Goal: Task Accomplishment & Management: Manage account settings

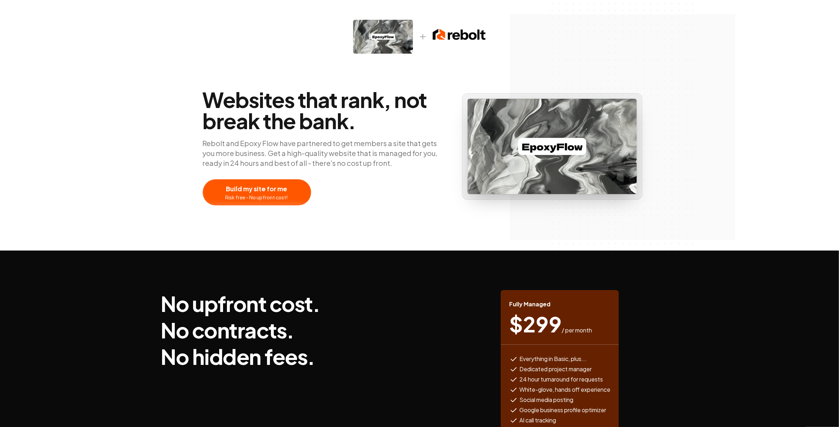
click at [511, 148] on img at bounding box center [552, 147] width 169 height 96
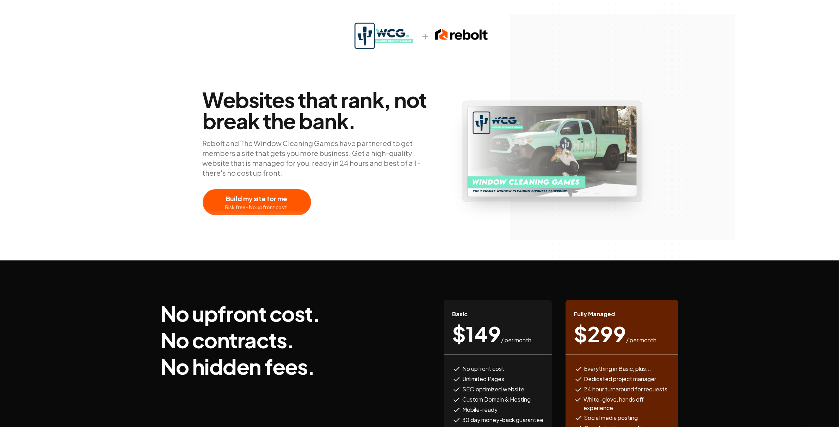
scroll to position [18, 0]
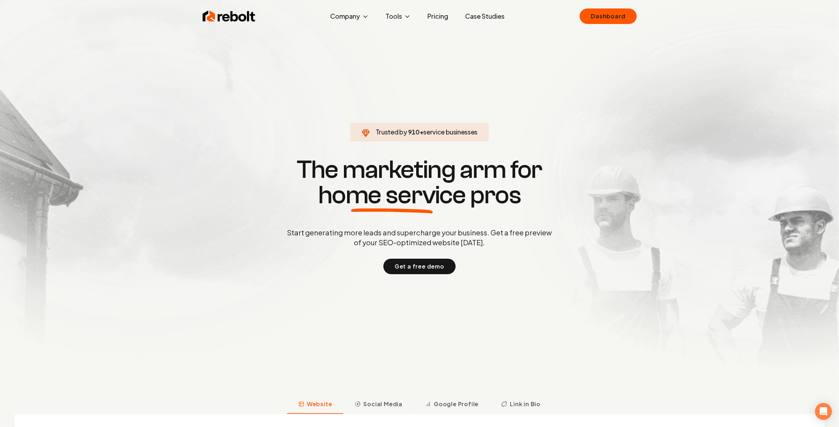
click link "Dashboard" at bounding box center [608, 16] width 57 height 16
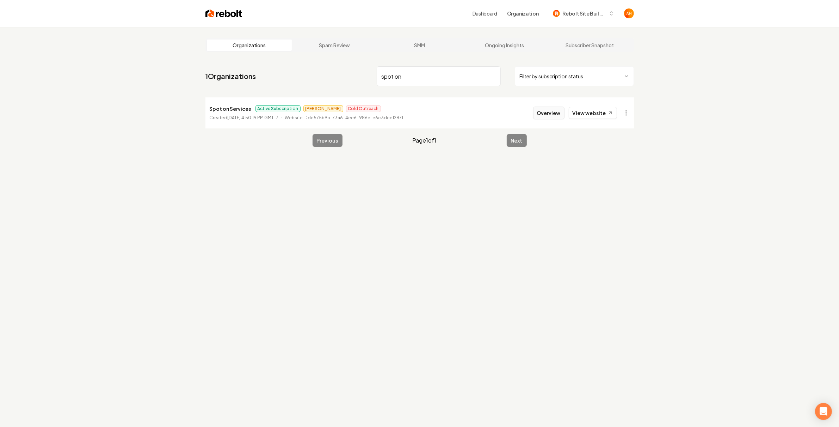
type input "spot on"
drag, startPoint x: 552, startPoint y: 118, endPoint x: 535, endPoint y: 121, distance: 17.8
click at [552, 118] on button "Overview" at bounding box center [548, 112] width 31 height 13
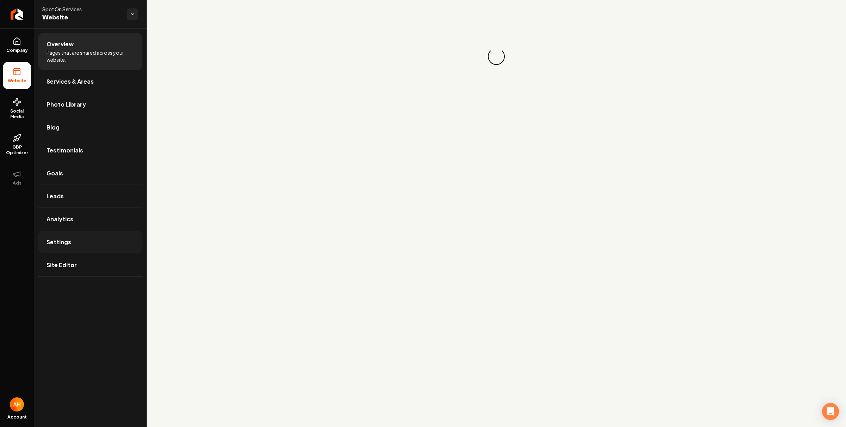
click at [90, 241] on link "Settings" at bounding box center [90, 242] width 104 height 23
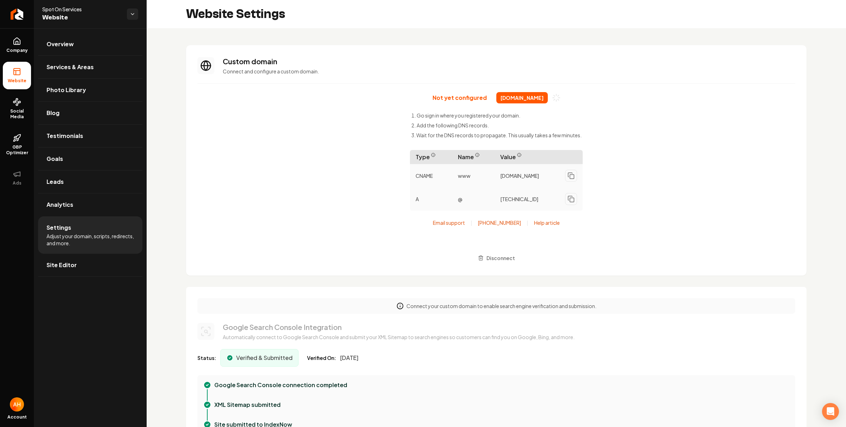
scroll to position [44, 0]
click at [508, 97] on span "spotonservicesca.com" at bounding box center [521, 97] width 51 height 11
copy div "spotonservicesca.com"
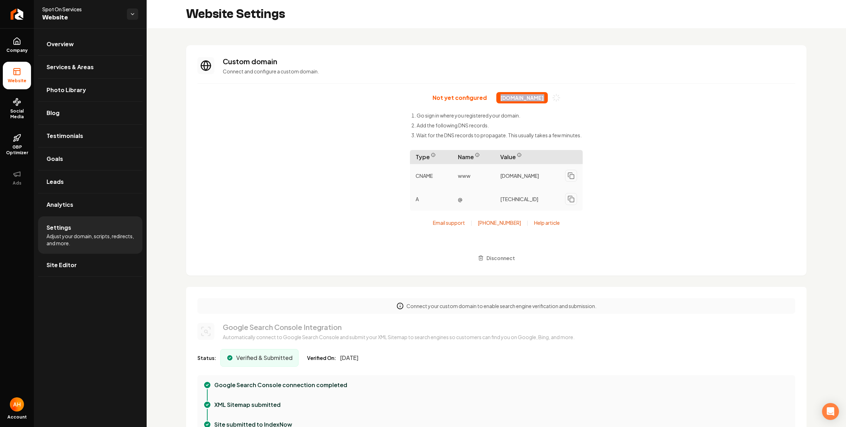
click at [512, 94] on span "spotonservicesca.com" at bounding box center [521, 97] width 51 height 11
click at [512, 96] on span "spotonservicesca.com" at bounding box center [521, 97] width 51 height 11
click at [513, 97] on span "spotonservicesca.com" at bounding box center [521, 97] width 51 height 11
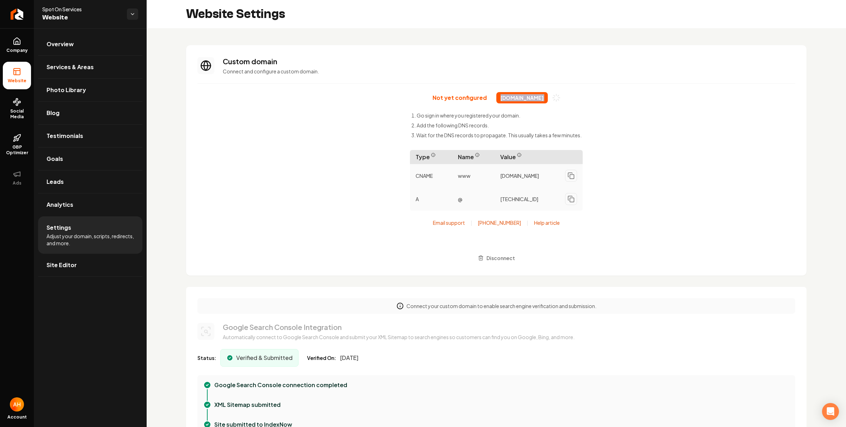
click at [513, 97] on span "spotonservicesca.com" at bounding box center [521, 97] width 51 height 11
drag, startPoint x: 538, startPoint y: 59, endPoint x: 514, endPoint y: 92, distance: 40.6
click at [538, 61] on h3 "Custom domain" at bounding box center [509, 61] width 572 height 10
click at [513, 95] on span "spotonservicesca.com" at bounding box center [521, 97] width 51 height 11
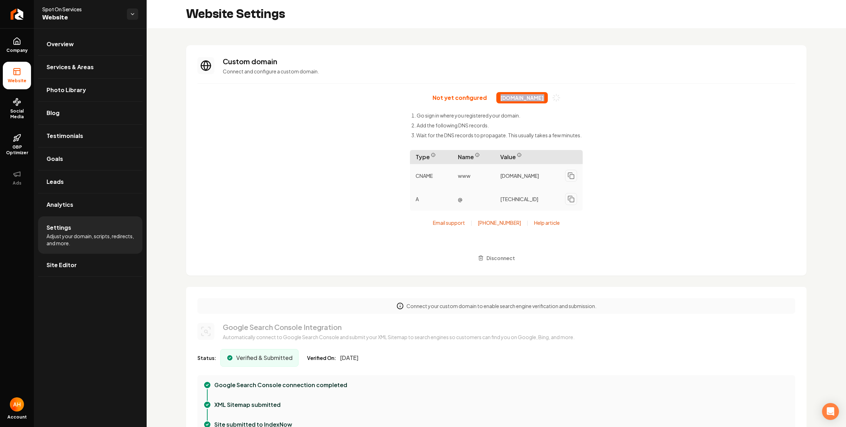
click at [513, 95] on span "spotonservicesca.com" at bounding box center [521, 97] width 51 height 11
click at [509, 99] on span "spotonservicesca.com" at bounding box center [521, 97] width 51 height 11
click at [532, 99] on span "spotonservicesca.com" at bounding box center [521, 97] width 51 height 11
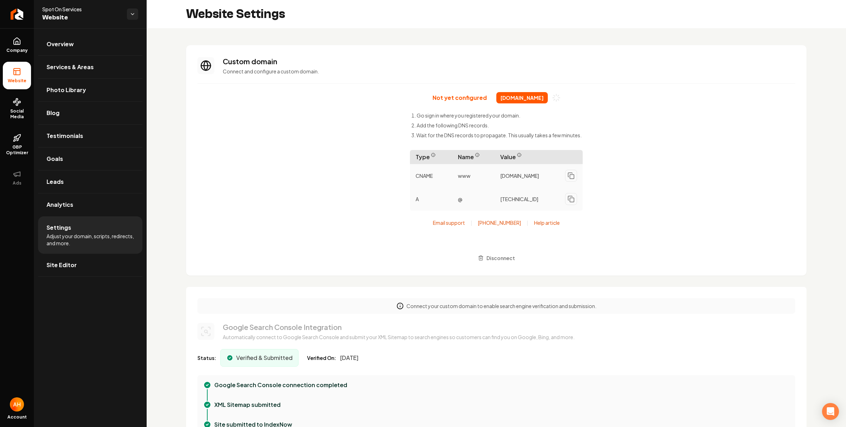
click at [520, 82] on section "Custom domain Connect and configure a custom domain. Not yet configured spotons…" at bounding box center [496, 160] width 620 height 230
click at [514, 99] on span "[DOMAIN_NAME]" at bounding box center [521, 97] width 51 height 11
click at [514, 99] on span "spotonservicesca.com" at bounding box center [521, 97] width 51 height 11
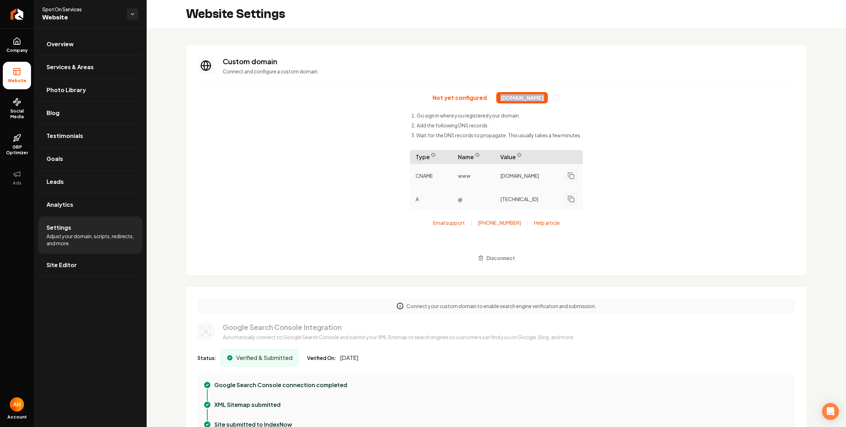
click at [522, 94] on span "spotonservicesca.com" at bounding box center [521, 97] width 51 height 11
copy div "spotonservicesca.com"
click at [618, 68] on p "Connect and configure a custom domain." at bounding box center [509, 71] width 572 height 7
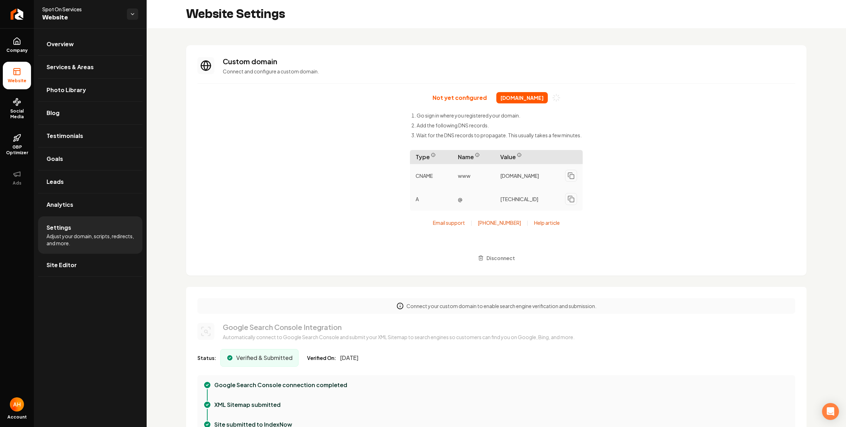
drag, startPoint x: 592, startPoint y: 96, endPoint x: 581, endPoint y: 93, distance: 11.2
click at [592, 96] on div "Not yet configured spotonservicesca.com Go sign in where you registered your do…" at bounding box center [496, 178] width 598 height 172
click at [510, 257] on span "Disconnect" at bounding box center [500, 257] width 29 height 7
click at [522, 97] on span "[DOMAIN_NAME]" at bounding box center [521, 97] width 51 height 11
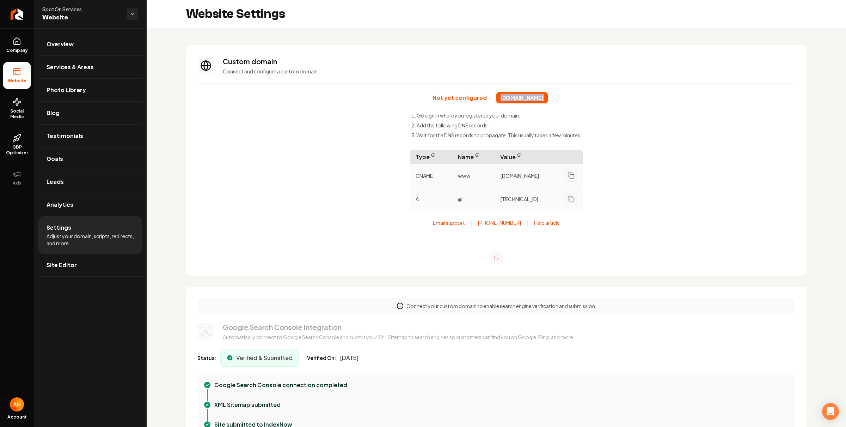
click at [522, 97] on span "[DOMAIN_NAME]" at bounding box center [521, 97] width 51 height 11
copy div "[DOMAIN_NAME]"
click at [610, 51] on section "Custom domain Connect and configure a custom domain. Not yet configured spotons…" at bounding box center [496, 160] width 620 height 230
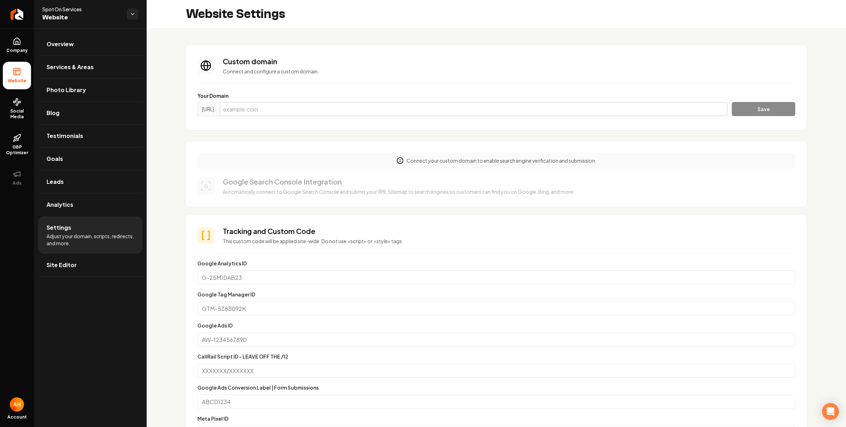
click at [443, 112] on input "Main content area" at bounding box center [474, 109] width 508 height 14
paste input "[DOMAIN_NAME]"
type input "[DOMAIN_NAME]"
click at [751, 107] on button "Save" at bounding box center [763, 109] width 63 height 14
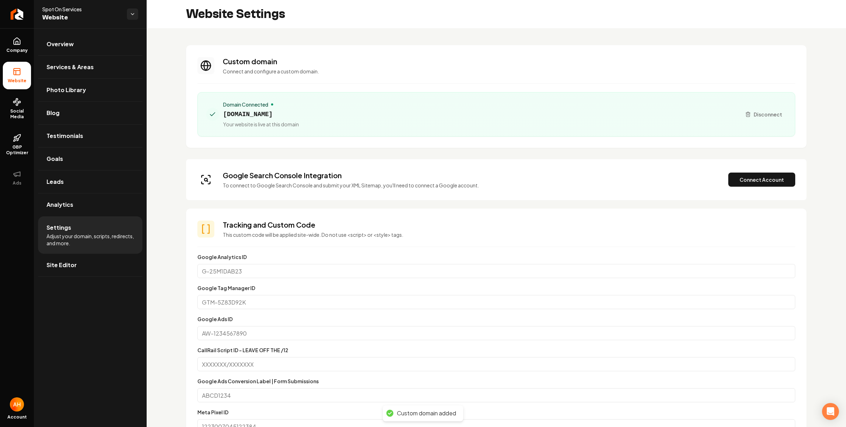
click at [270, 114] on span "spotonservicesca.com" at bounding box center [261, 114] width 76 height 10
copy span "spotonservicesca.com"
click at [713, 170] on div "Google Search Console Integration To connect to Google Search Console and submi…" at bounding box center [496, 179] width 620 height 41
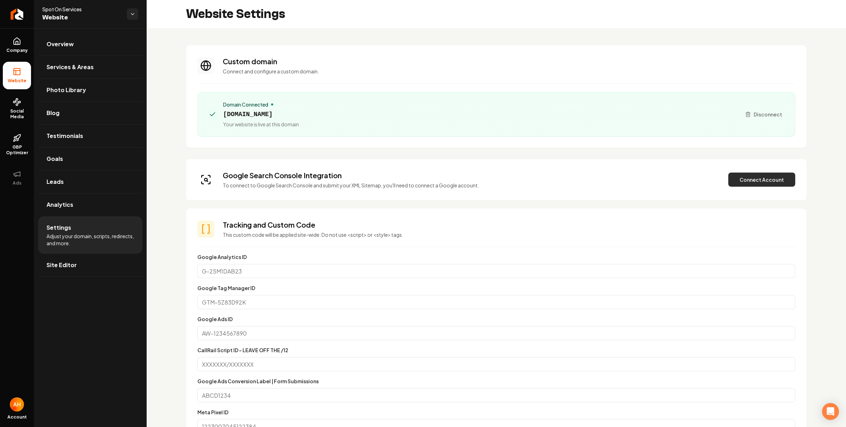
click at [746, 182] on button "Connect Account" at bounding box center [761, 179] width 67 height 14
click at [699, 178] on button "Verify & Submit" at bounding box center [712, 179] width 61 height 14
click at [647, 49] on section "Custom domain Connect and configure a custom domain. Domain Connected spotonser…" at bounding box center [496, 96] width 620 height 103
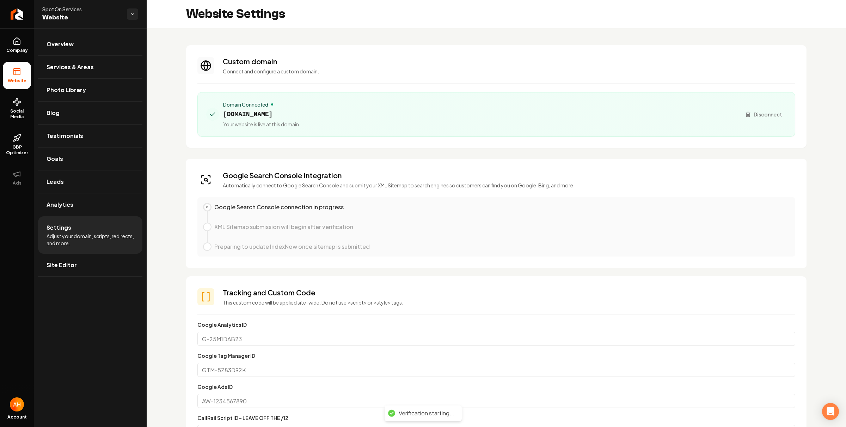
scroll to position [6, 0]
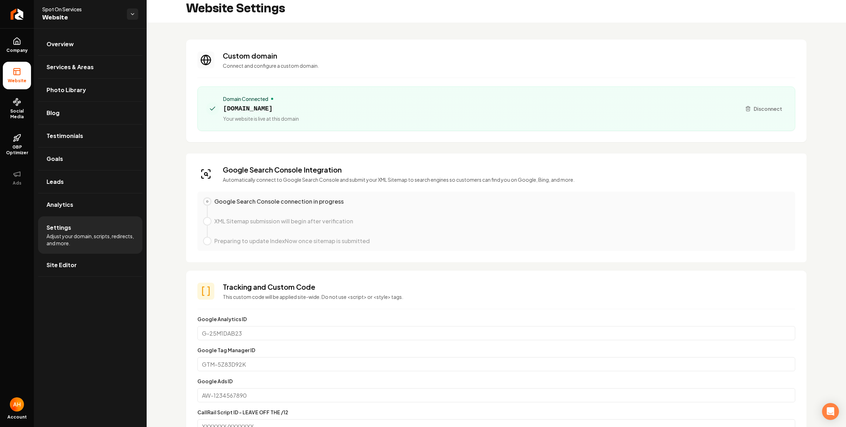
click at [268, 112] on span "spotonservicesca.com" at bounding box center [261, 109] width 76 height 10
click at [269, 111] on span "spotonservicesca.com" at bounding box center [261, 109] width 76 height 10
click at [270, 108] on span "spotonservicesca.com" at bounding box center [261, 109] width 76 height 10
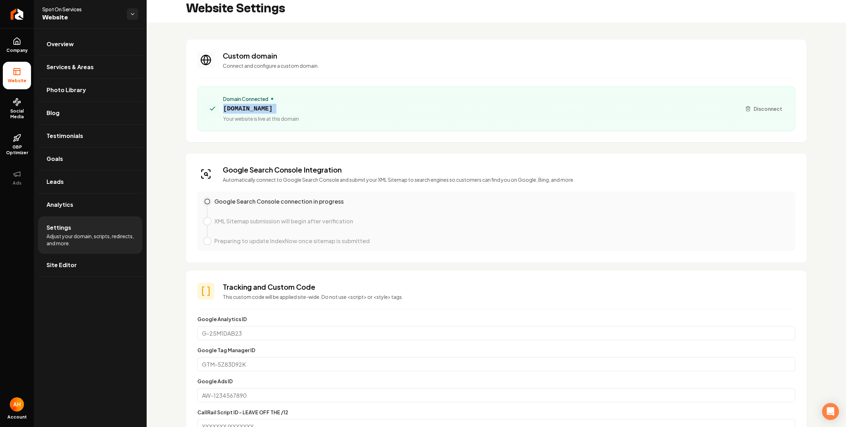
click at [270, 108] on span "spotonservicesca.com" at bounding box center [261, 109] width 76 height 10
copy span "spotonservicesca.com"
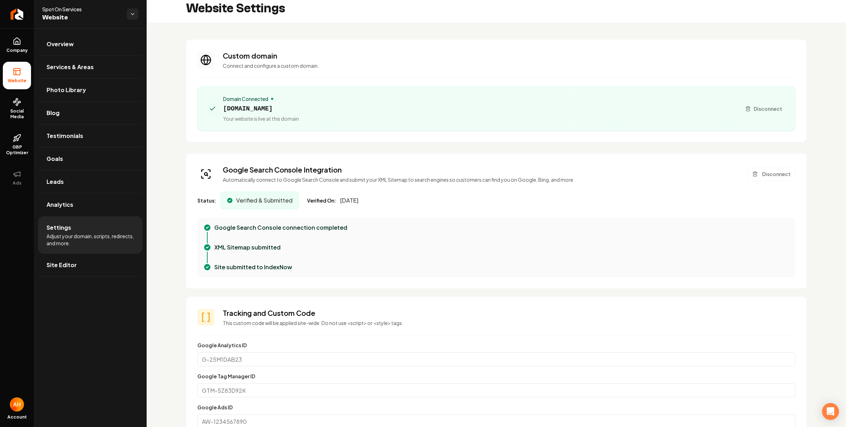
click at [474, 6] on div "Website Settings" at bounding box center [496, 8] width 699 height 28
click at [284, 107] on span "spotonservicesca.com" at bounding box center [261, 109] width 76 height 10
copy span "spotonservicesca.com"
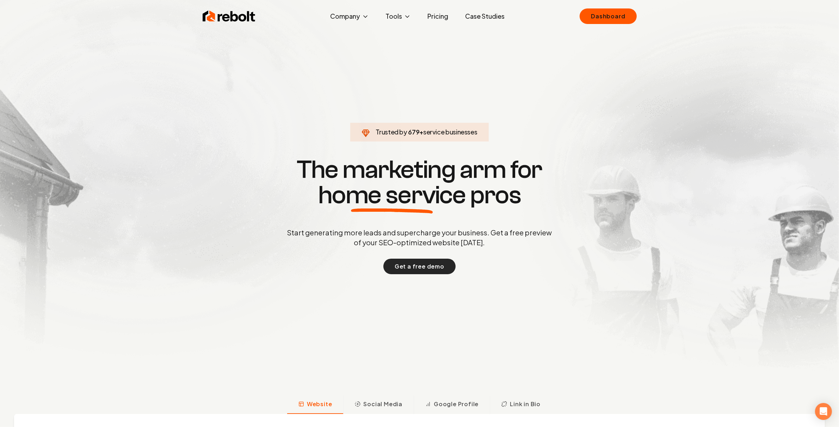
click at [429, 265] on button "Get a free demo" at bounding box center [420, 266] width 72 height 16
